Goal: Transaction & Acquisition: Subscribe to service/newsletter

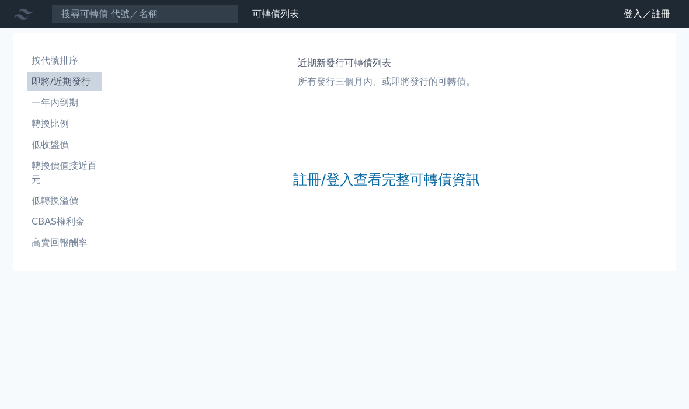
click at [393, 180] on link "註冊/登入查看完整可轉債資訊" at bounding box center [386, 179] width 187 height 19
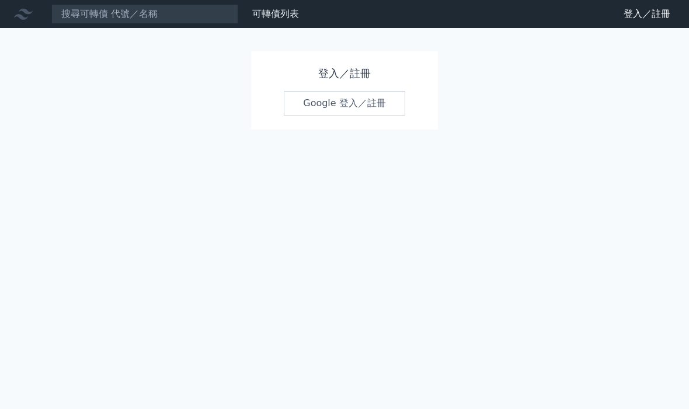
click at [349, 110] on link "Google 登入／註冊" at bounding box center [344, 103] width 121 height 25
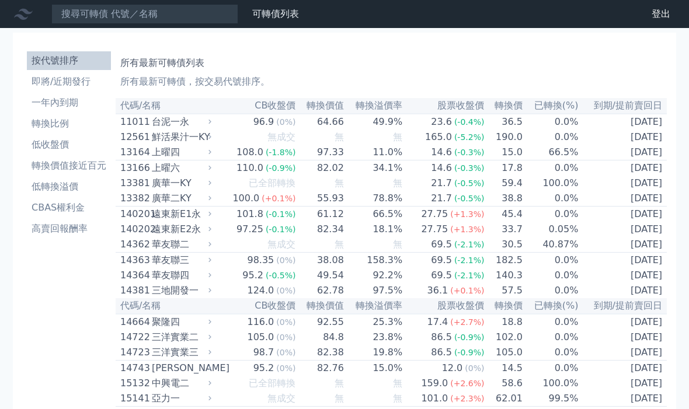
click at [79, 84] on li "即將/近期發行" at bounding box center [69, 82] width 84 height 14
